Goal: Task Accomplishment & Management: Manage account settings

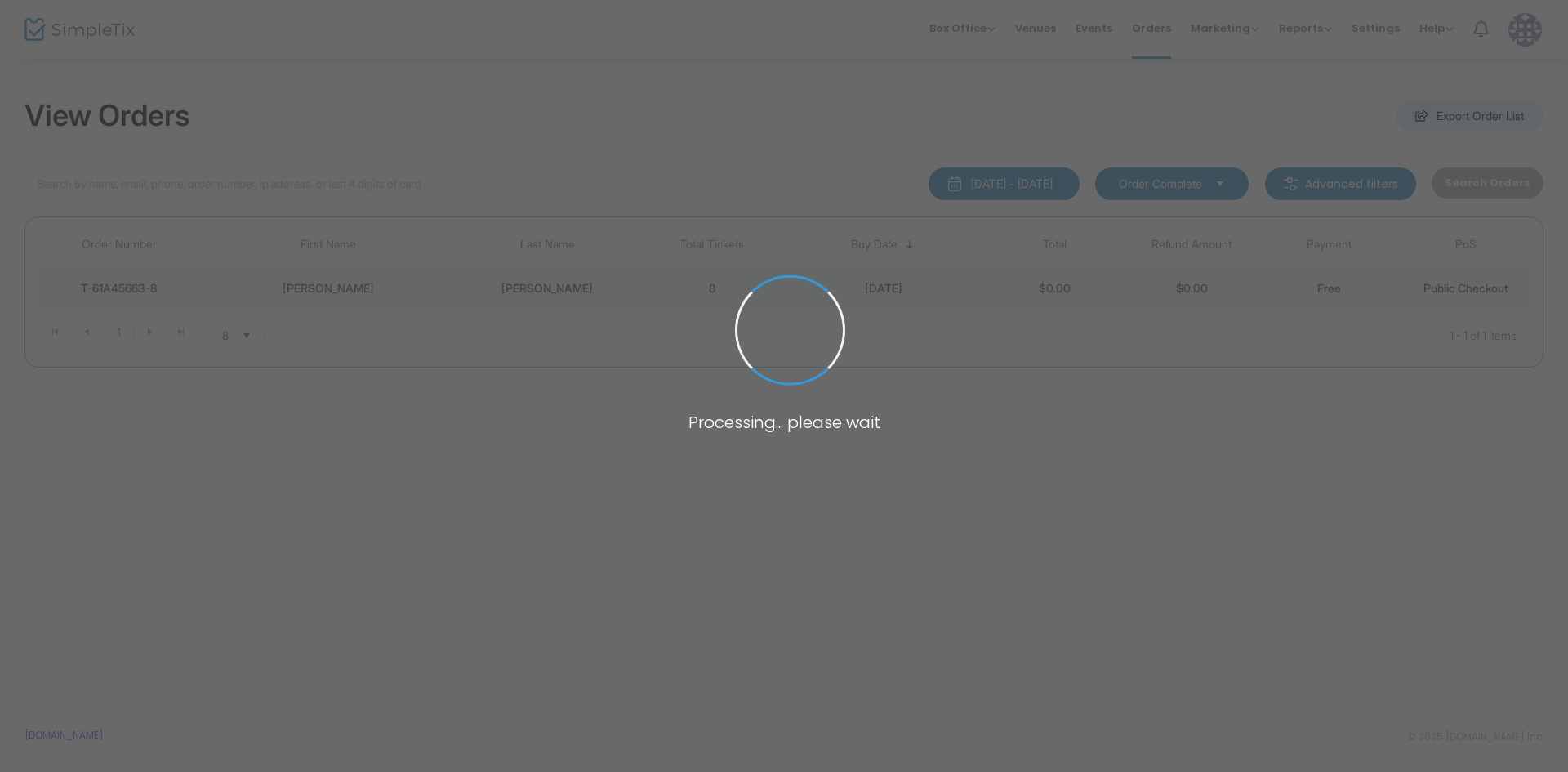
type input "[PERSON_NAME]"
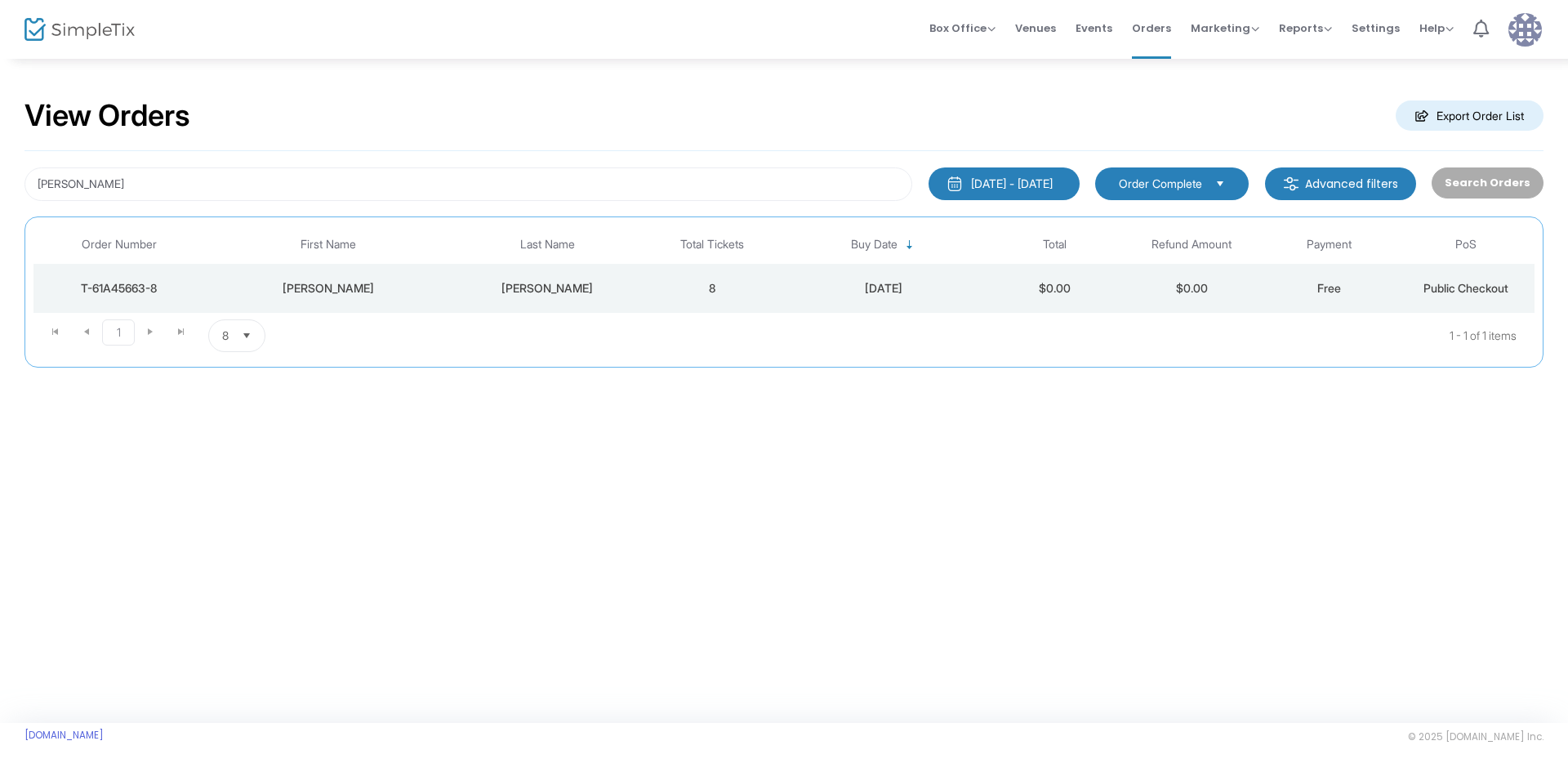
click at [1410, 300] on td "Public Checkout" at bounding box center [1466, 288] width 137 height 49
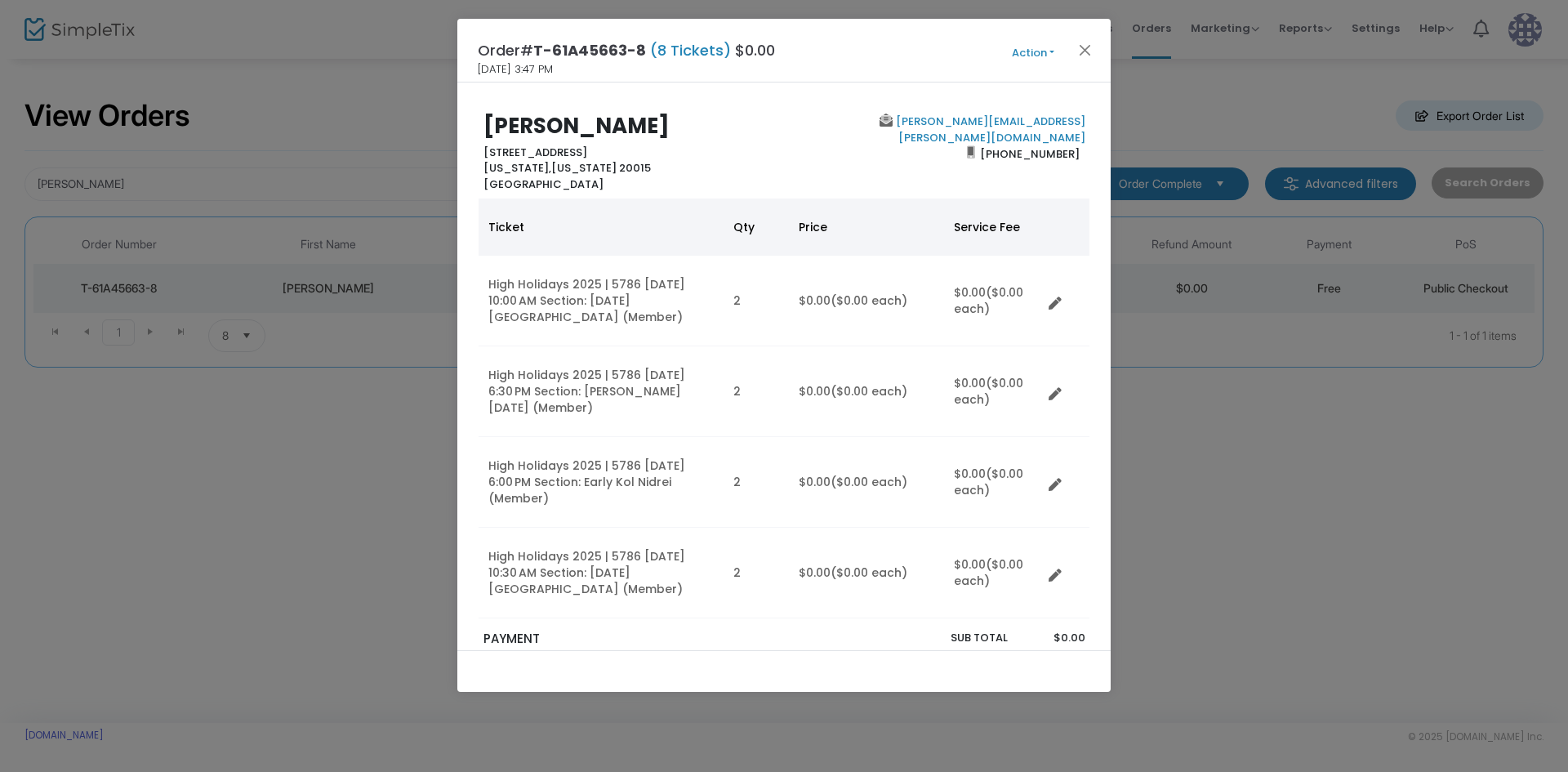
click at [1038, 56] on button "Action" at bounding box center [1033, 53] width 98 height 18
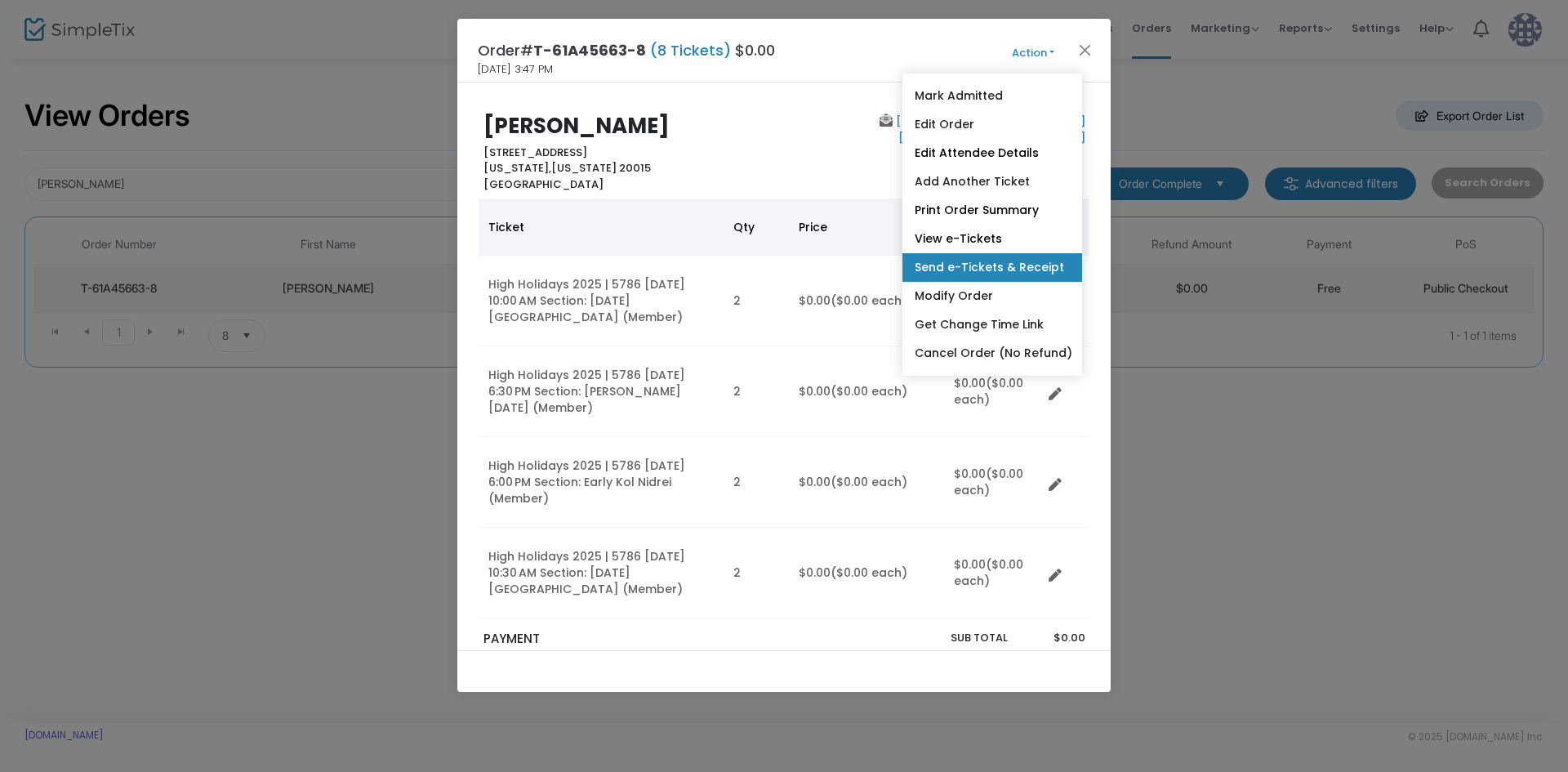
click at [963, 273] on link "Send e-Tickets & Receipt" at bounding box center [992, 268] width 180 height 29
type input "[PERSON_NAME][EMAIL_ADDRESS][PERSON_NAME][DOMAIN_NAME]"
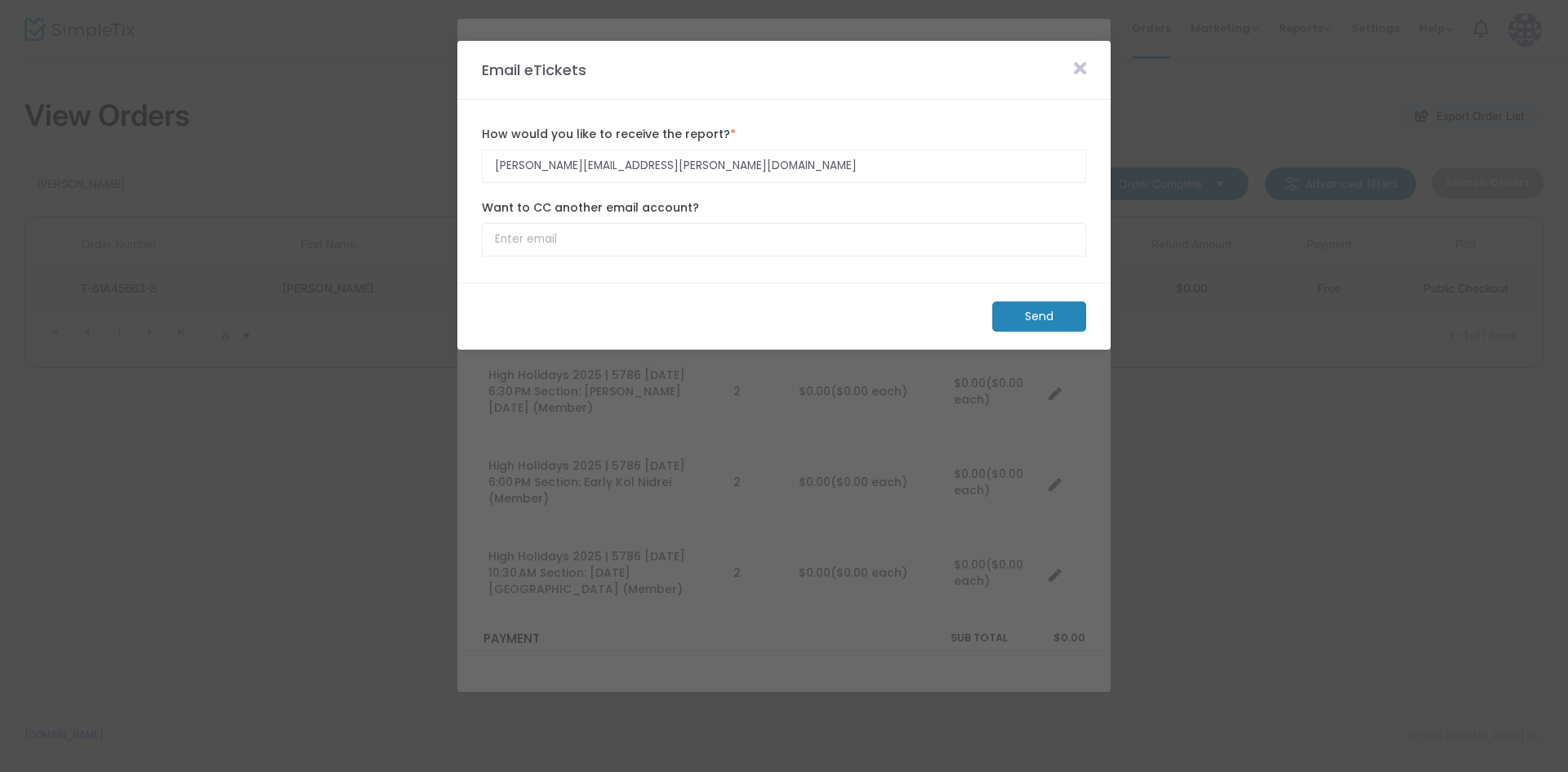
click at [1018, 315] on m-button "Send" at bounding box center [1040, 316] width 94 height 30
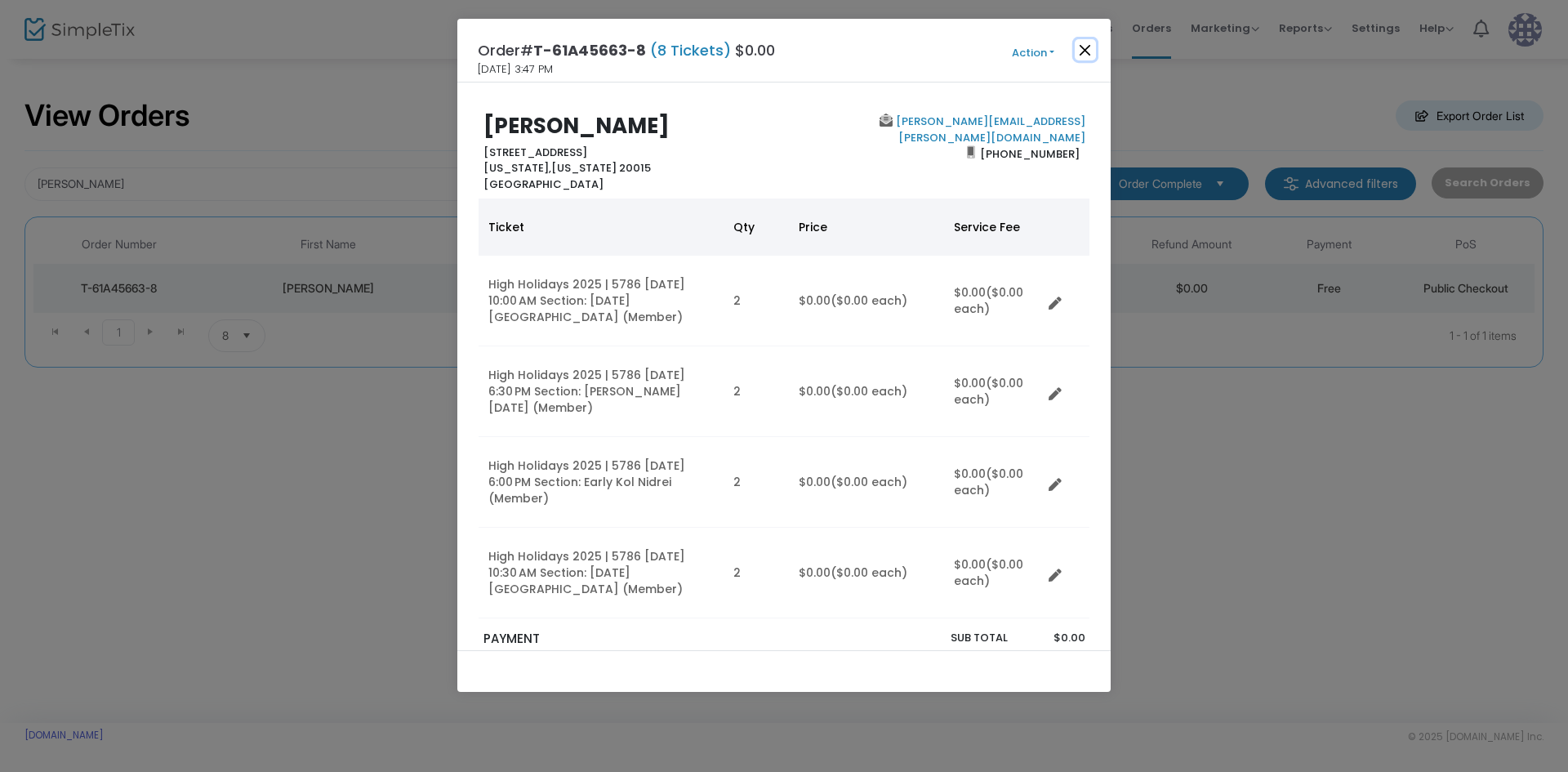
click at [1082, 48] on button "Close" at bounding box center [1086, 50] width 21 height 21
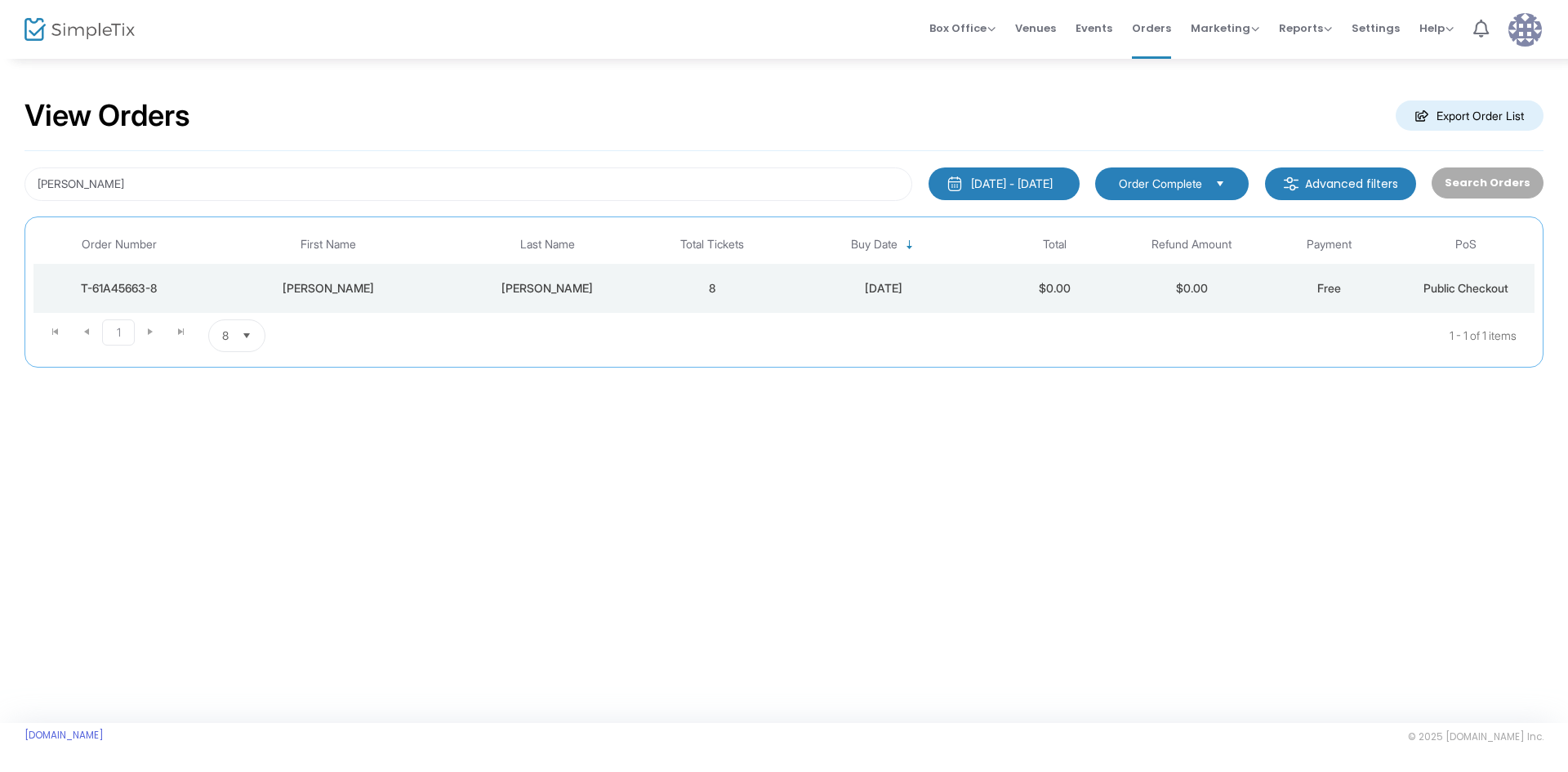
click at [88, 33] on img at bounding box center [80, 30] width 110 height 24
